Goal: Task Accomplishment & Management: Manage account settings

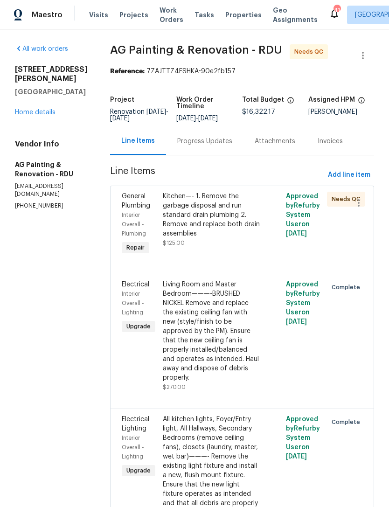
click at [35, 109] on link "Home details" at bounding box center [35, 112] width 41 height 7
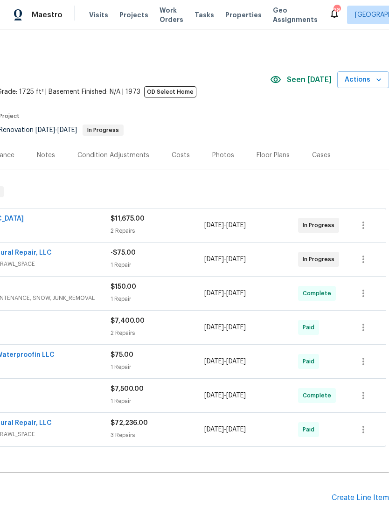
scroll to position [0, 138]
click at [356, 258] on button "button" at bounding box center [363, 259] width 22 height 22
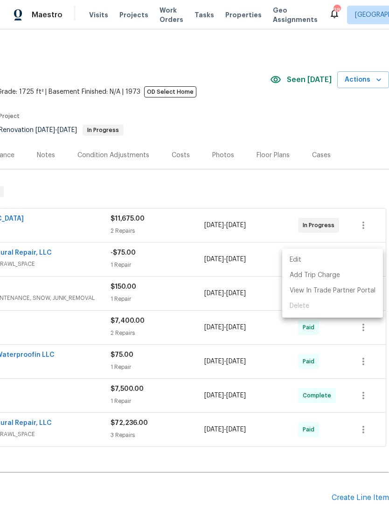
click at [304, 305] on ul "Edit Add Trip Charge View In Trade Partner Portal Delete" at bounding box center [332, 282] width 101 height 69
click at [295, 258] on li "Edit" at bounding box center [332, 259] width 101 height 15
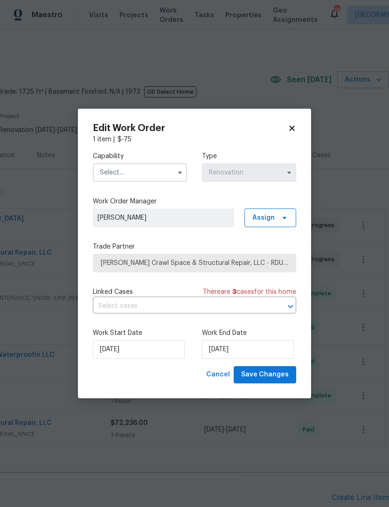
click at [295, 124] on icon at bounding box center [292, 128] width 8 height 8
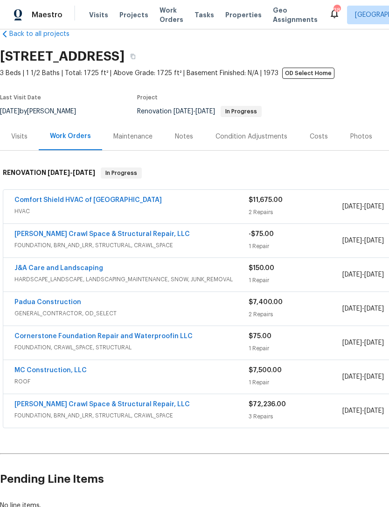
scroll to position [19, 0]
click at [135, 236] on link "Falcone Crawl Space & Structural Repair, LLC" at bounding box center [101, 234] width 175 height 7
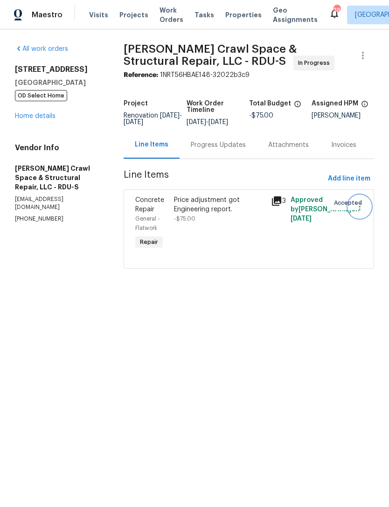
click at [360, 210] on icon "button" at bounding box center [359, 206] width 2 height 7
click at [357, 213] on li "Cancel" at bounding box center [363, 212] width 36 height 15
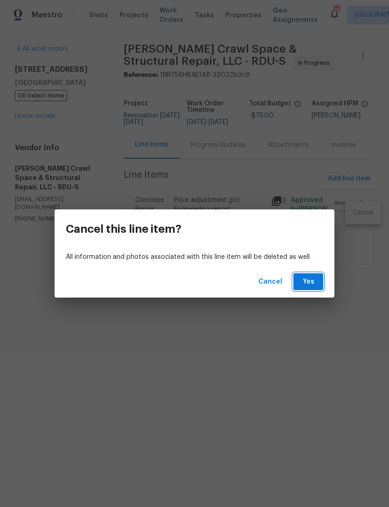
click at [309, 281] on span "Yes" at bounding box center [308, 282] width 15 height 12
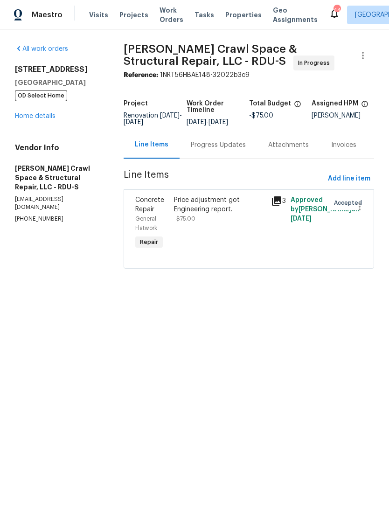
click at [219, 214] on div "Price adjustment got Engineering report." at bounding box center [219, 204] width 91 height 19
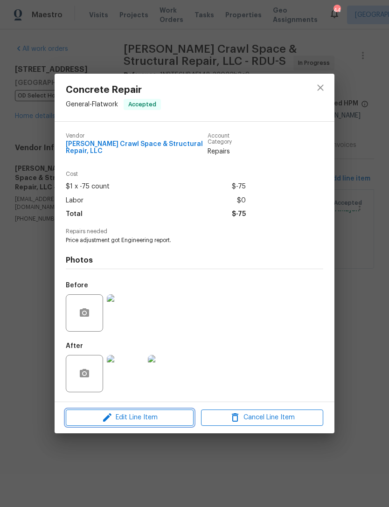
click at [144, 420] on span "Edit Line Item" at bounding box center [130, 418] width 122 height 12
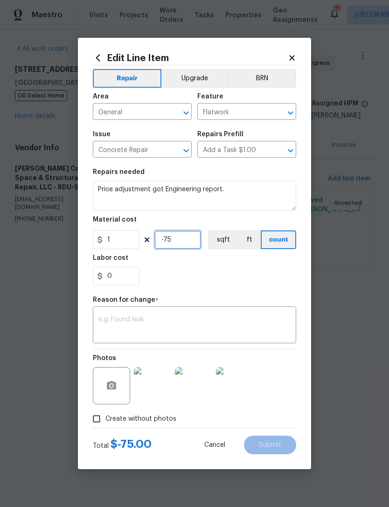
click at [187, 240] on input "-75" at bounding box center [177, 239] width 47 height 19
type input "-7"
click at [292, 54] on icon at bounding box center [292, 58] width 8 height 8
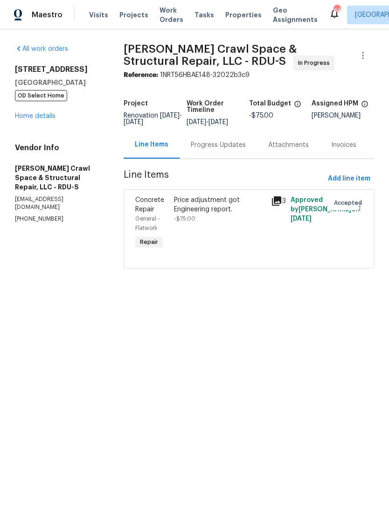
click at [34, 118] on link "Home details" at bounding box center [35, 116] width 41 height 7
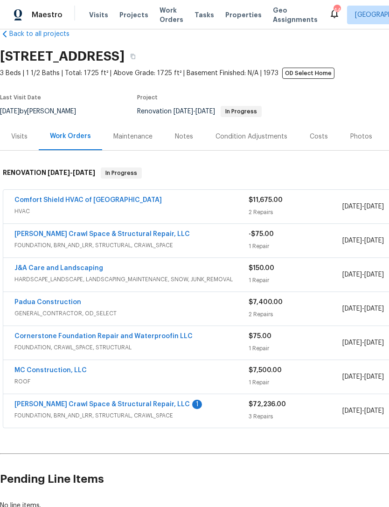
scroll to position [19, 0]
click at [149, 406] on link "Falcone Crawl Space & Structural Repair, LLC" at bounding box center [101, 403] width 175 height 7
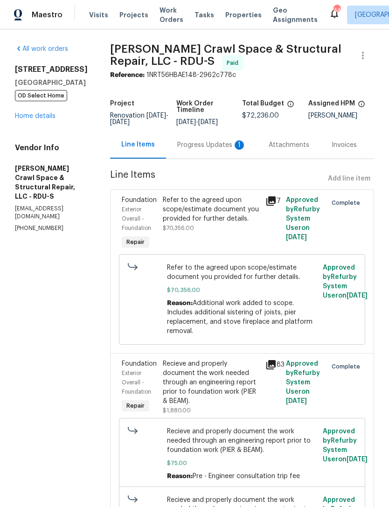
click at [202, 146] on div "Progress Updates 1" at bounding box center [211, 145] width 91 height 28
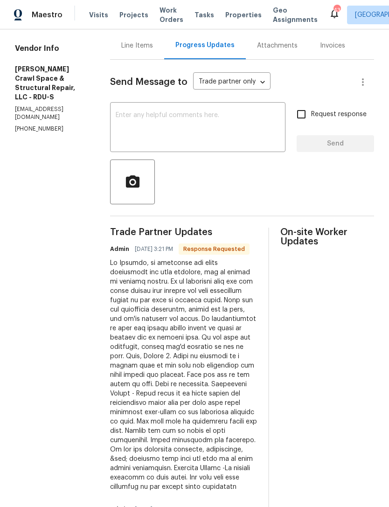
scroll to position [99, 0]
click at [180, 127] on textarea at bounding box center [198, 128] width 164 height 33
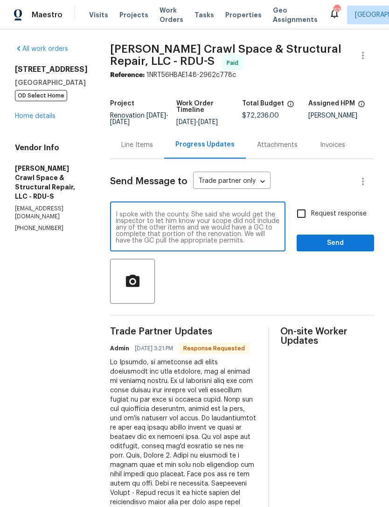
scroll to position [0, 0]
type textarea "I spoke with the county. She said she would get the inspector to let him know y…"
click at [303, 221] on input "Request response" at bounding box center [301, 214] width 20 height 20
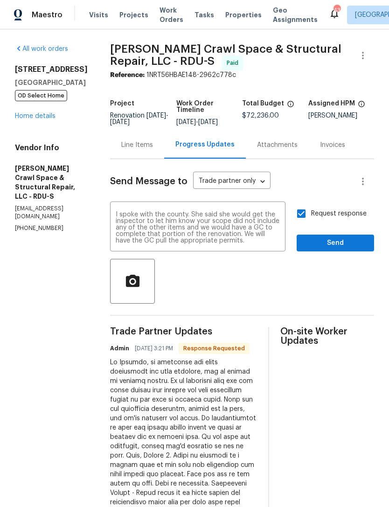
click at [304, 217] on input "Request response" at bounding box center [301, 214] width 20 height 20
checkbox input "false"
click at [345, 247] on span "Send" at bounding box center [335, 243] width 62 height 12
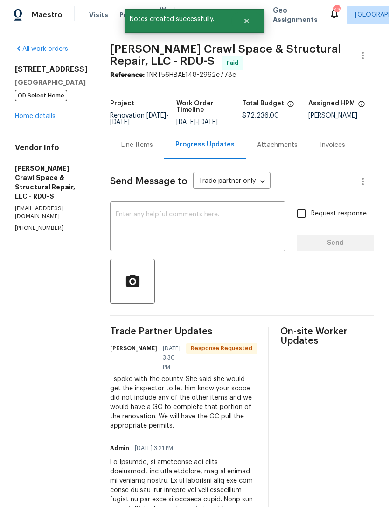
click at [30, 117] on link "Home details" at bounding box center [35, 116] width 41 height 7
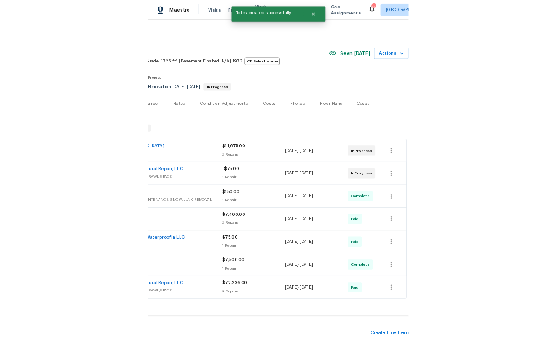
scroll to position [0, 138]
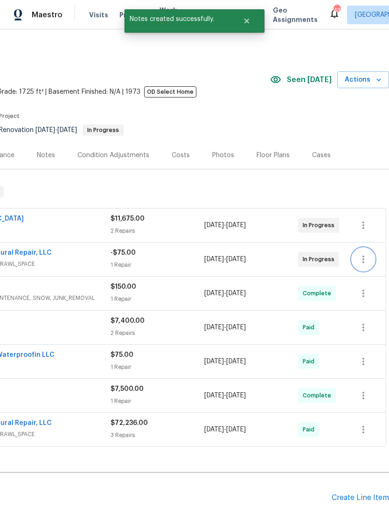
click at [370, 261] on button "button" at bounding box center [363, 259] width 22 height 22
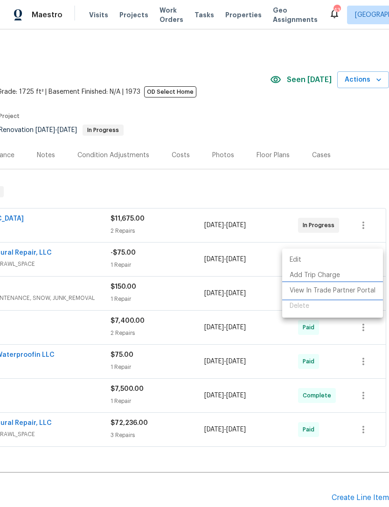
click at [298, 297] on li "View In Trade Partner Portal" at bounding box center [332, 290] width 101 height 15
click at [317, 138] on div at bounding box center [194, 253] width 389 height 507
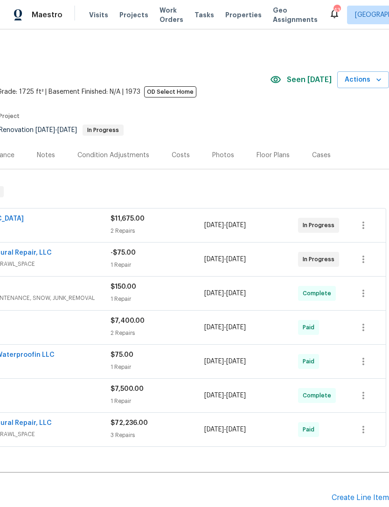
click at [316, 106] on section "2219 Valley Rd, Sanford, NC 27330 3 Beds | 1 1/2 Baths | Total: 1725 ft² | Abov…" at bounding box center [125, 102] width 527 height 78
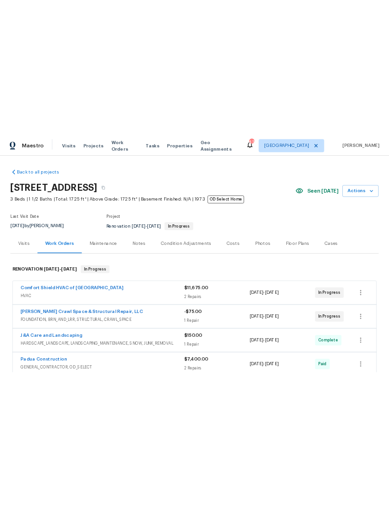
scroll to position [0, 0]
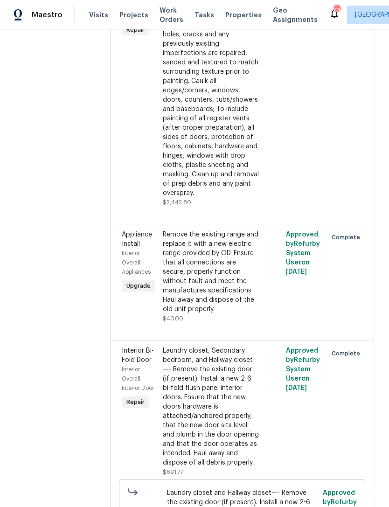
scroll to position [3265, 0]
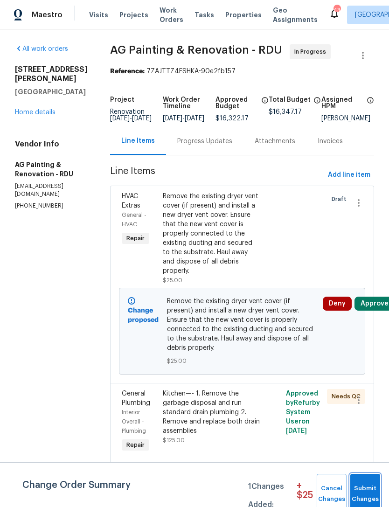
click at [369, 483] on span "Submit Changes" at bounding box center [365, 493] width 21 height 21
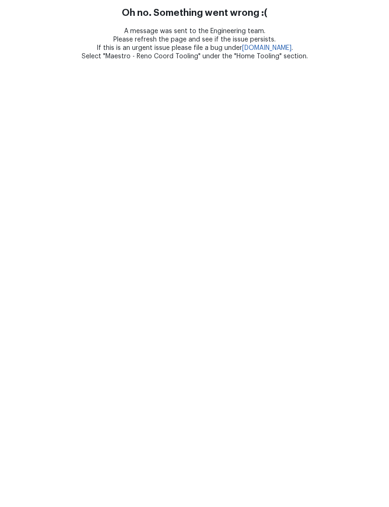
click at [39, 61] on html "Oh no. Something went wrong :( A message was sent to the Engineering team. Plea…" at bounding box center [194, 30] width 389 height 61
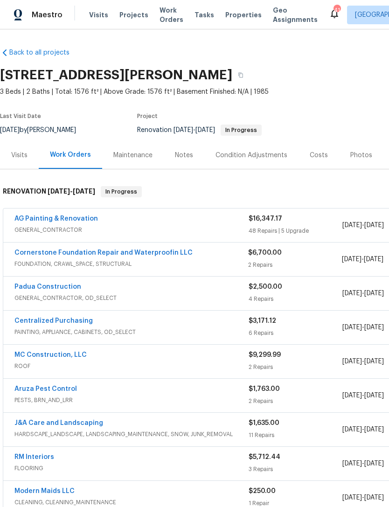
click at [348, 150] on div "Photos" at bounding box center [361, 155] width 44 height 28
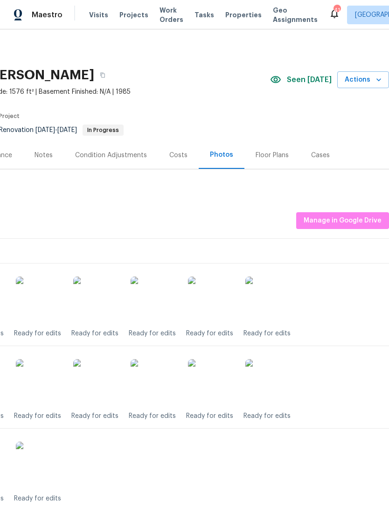
scroll to position [0, 138]
click at [374, 75] on icon "button" at bounding box center [378, 79] width 9 height 9
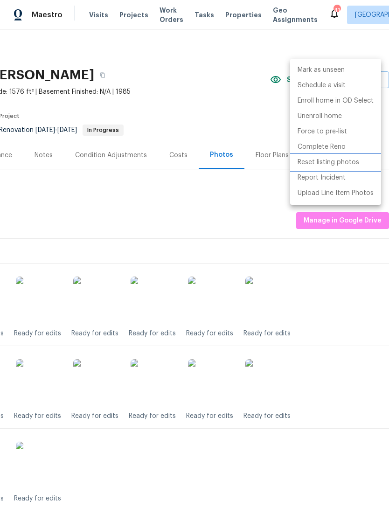
click at [353, 158] on p "Reset listing photos" at bounding box center [328, 163] width 62 height 10
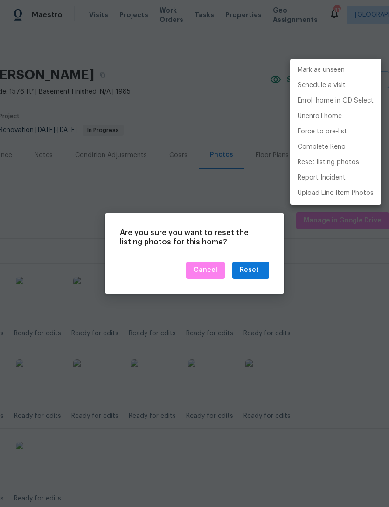
click at [258, 270] on div at bounding box center [194, 253] width 389 height 507
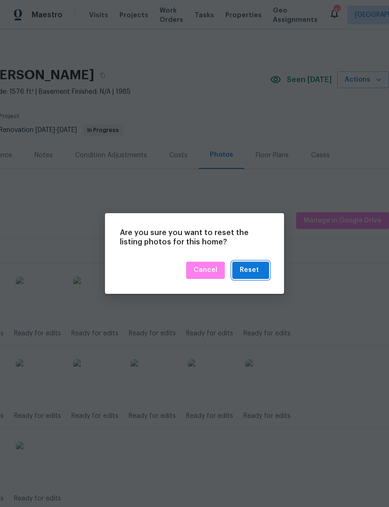
click at [258, 271] on div "Reset" at bounding box center [249, 270] width 19 height 12
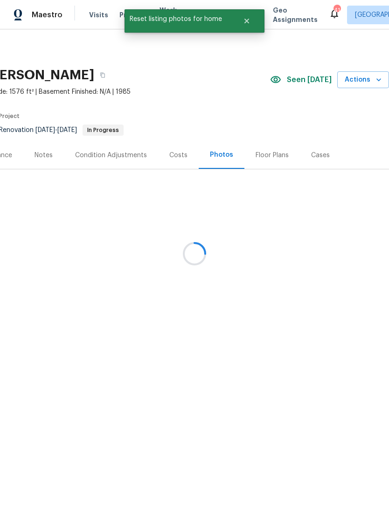
scroll to position [0, 0]
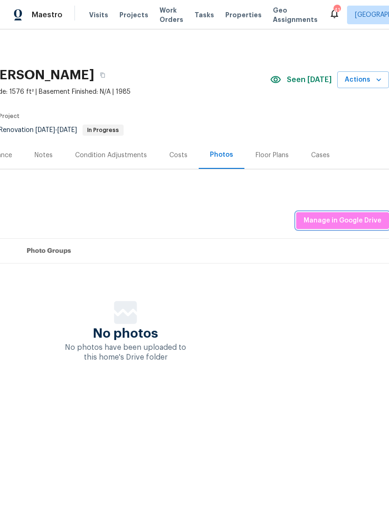
click at [358, 224] on span "Manage in Google Drive" at bounding box center [342, 221] width 78 height 12
